Goal: Transaction & Acquisition: Book appointment/travel/reservation

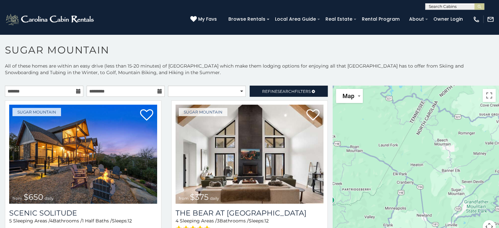
click at [76, 91] on icon at bounding box center [78, 91] width 5 height 5
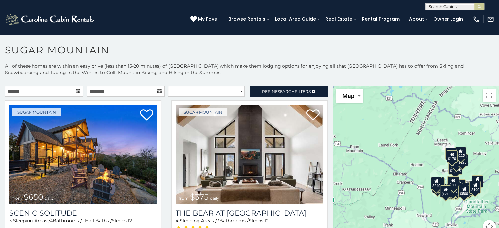
click at [79, 89] on icon at bounding box center [78, 91] width 5 height 5
click at [76, 91] on icon at bounding box center [78, 91] width 5 height 5
click at [25, 88] on input "text" at bounding box center [44, 91] width 78 height 11
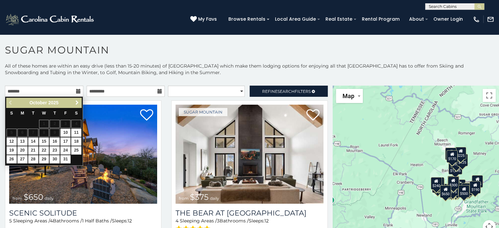
click at [79, 102] on span "Next" at bounding box center [76, 102] width 5 height 5
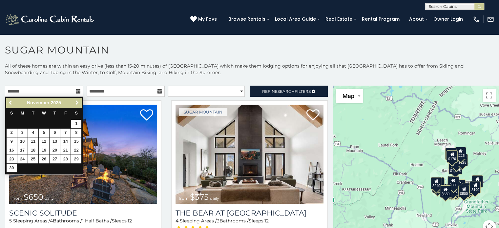
click at [79, 102] on span "Next" at bounding box center [76, 102] width 5 height 5
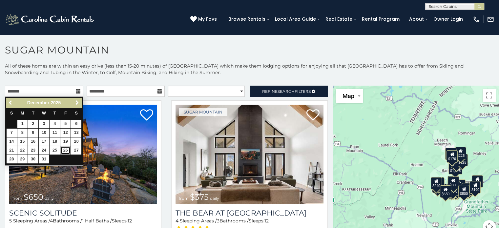
click at [67, 153] on link "26" at bounding box center [65, 150] width 10 height 8
type input "**********"
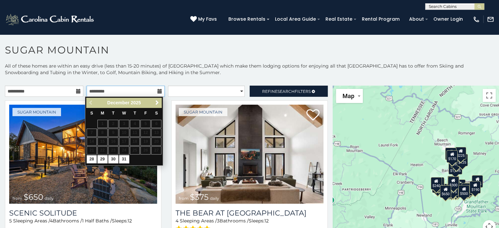
click at [159, 89] on input "text" at bounding box center [126, 91] width 78 height 11
click at [158, 100] on span "Next" at bounding box center [156, 102] width 5 height 5
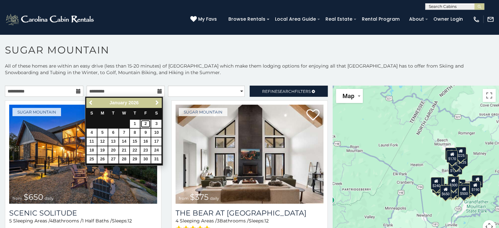
click at [144, 123] on link "2" at bounding box center [145, 124] width 10 height 8
type input "**********"
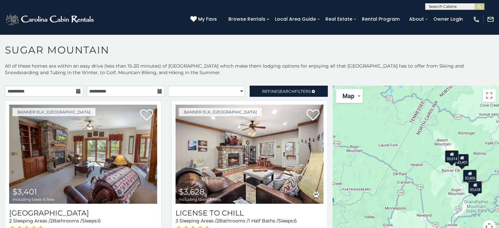
click at [280, 72] on p "All of these homes are within an easy drive (less than 15-20 minutes) of [GEOGR…" at bounding box center [249, 73] width 499 height 20
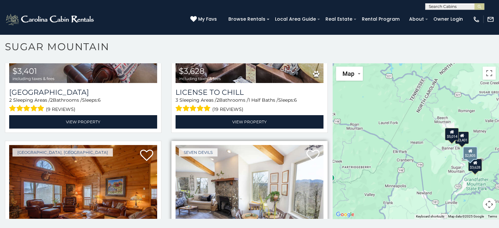
scroll to position [177, 0]
